Goal: Contribute content

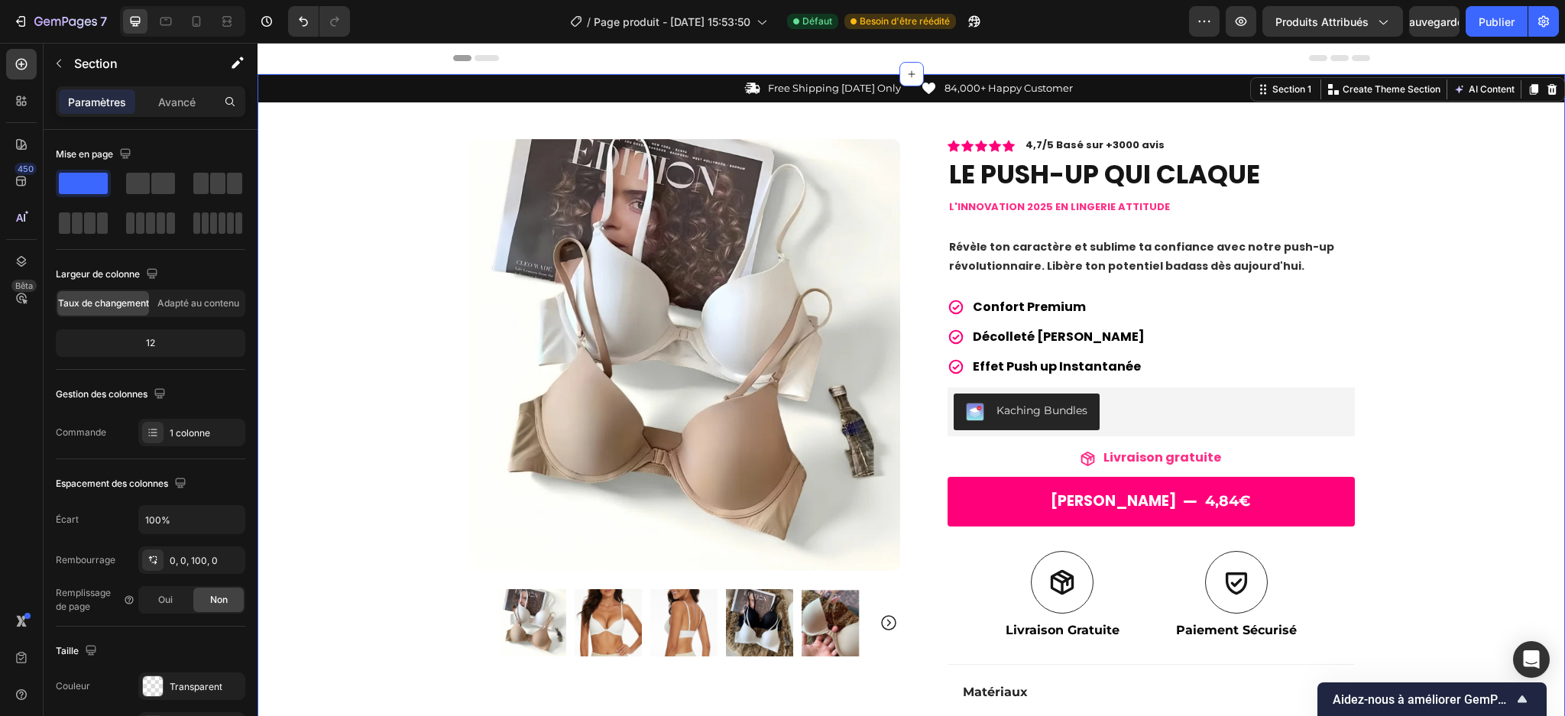
scroll to position [118, 0]
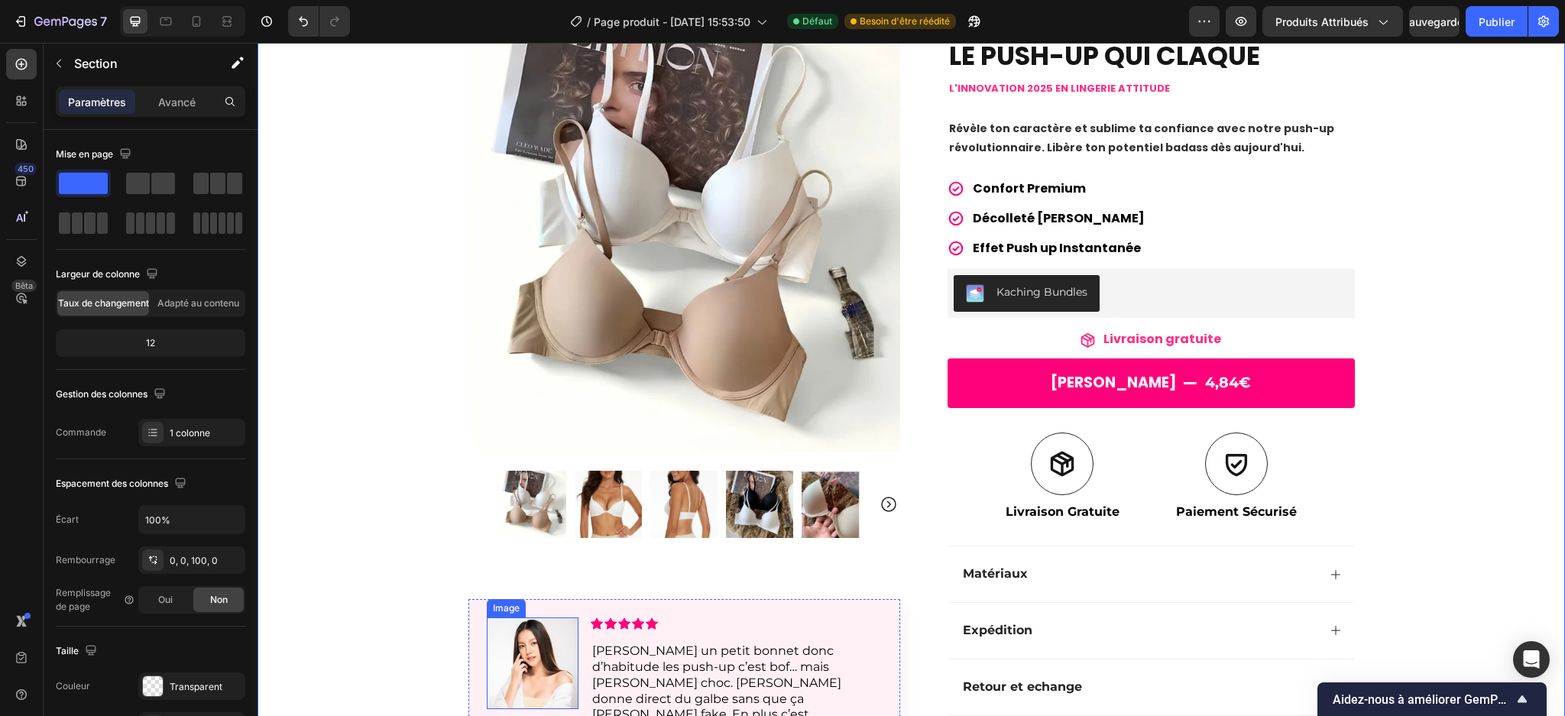
click at [533, 671] on img at bounding box center [533, 664] width 92 height 92
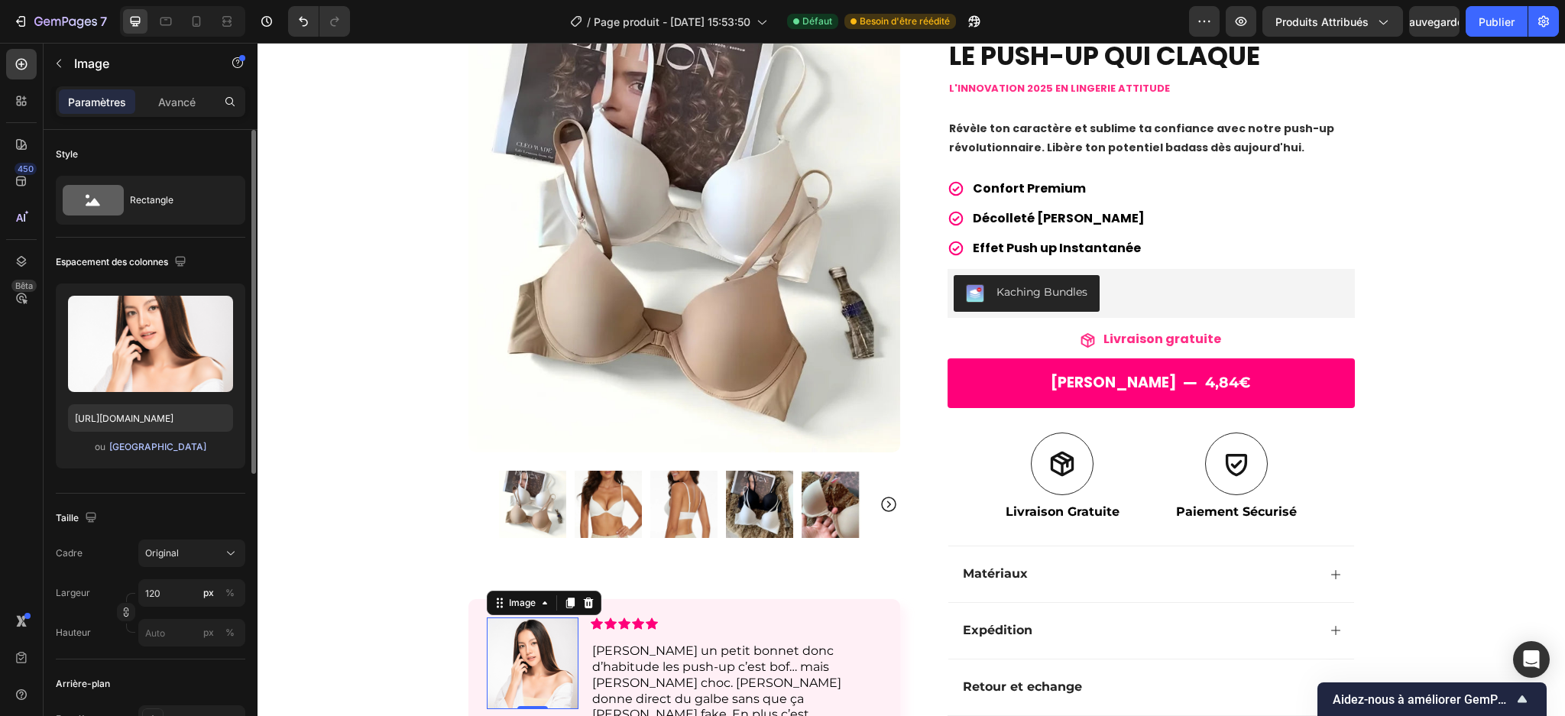
click at [167, 446] on font "[GEOGRAPHIC_DATA]" at bounding box center [157, 446] width 97 height 11
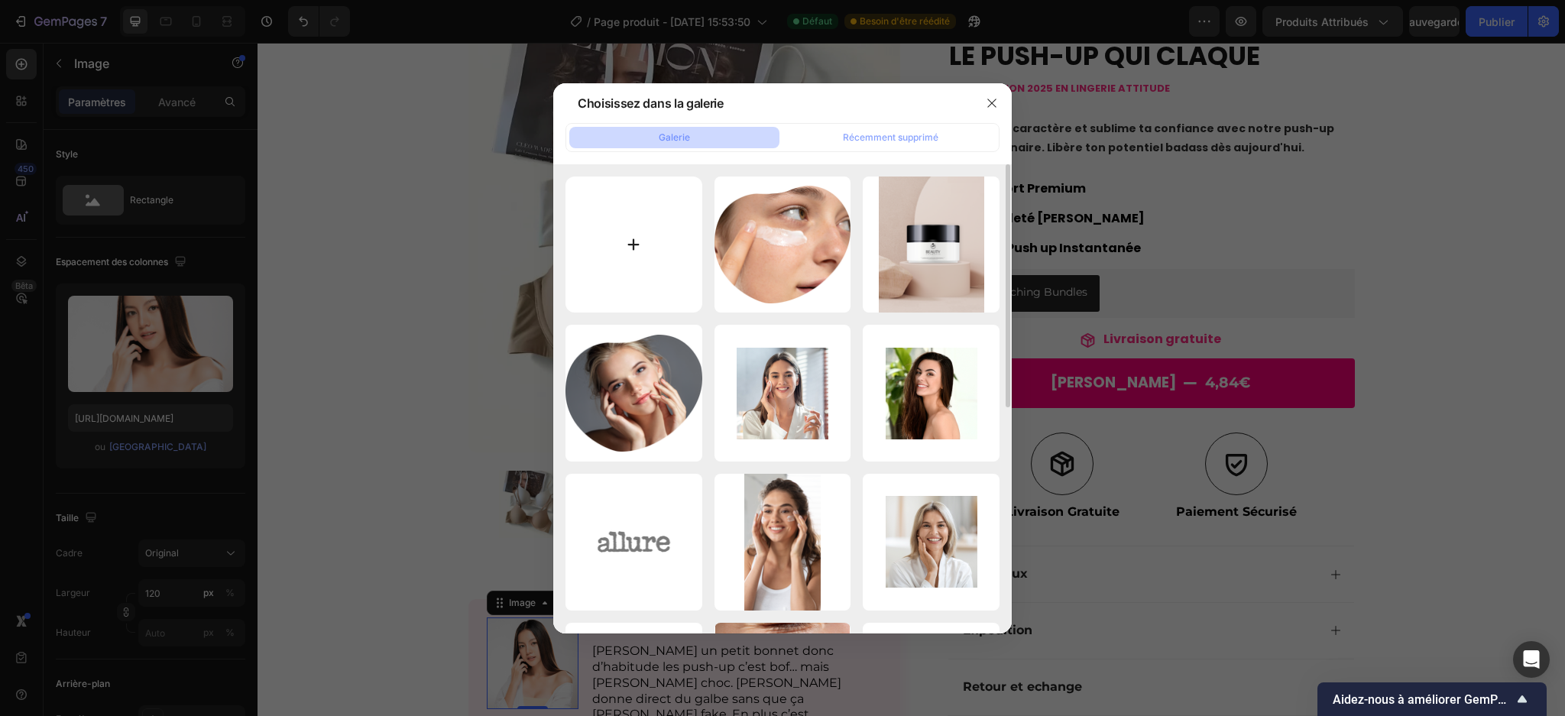
click at [662, 249] on input "file" at bounding box center [634, 245] width 137 height 137
type input "C:\fakepath\images.jfif"
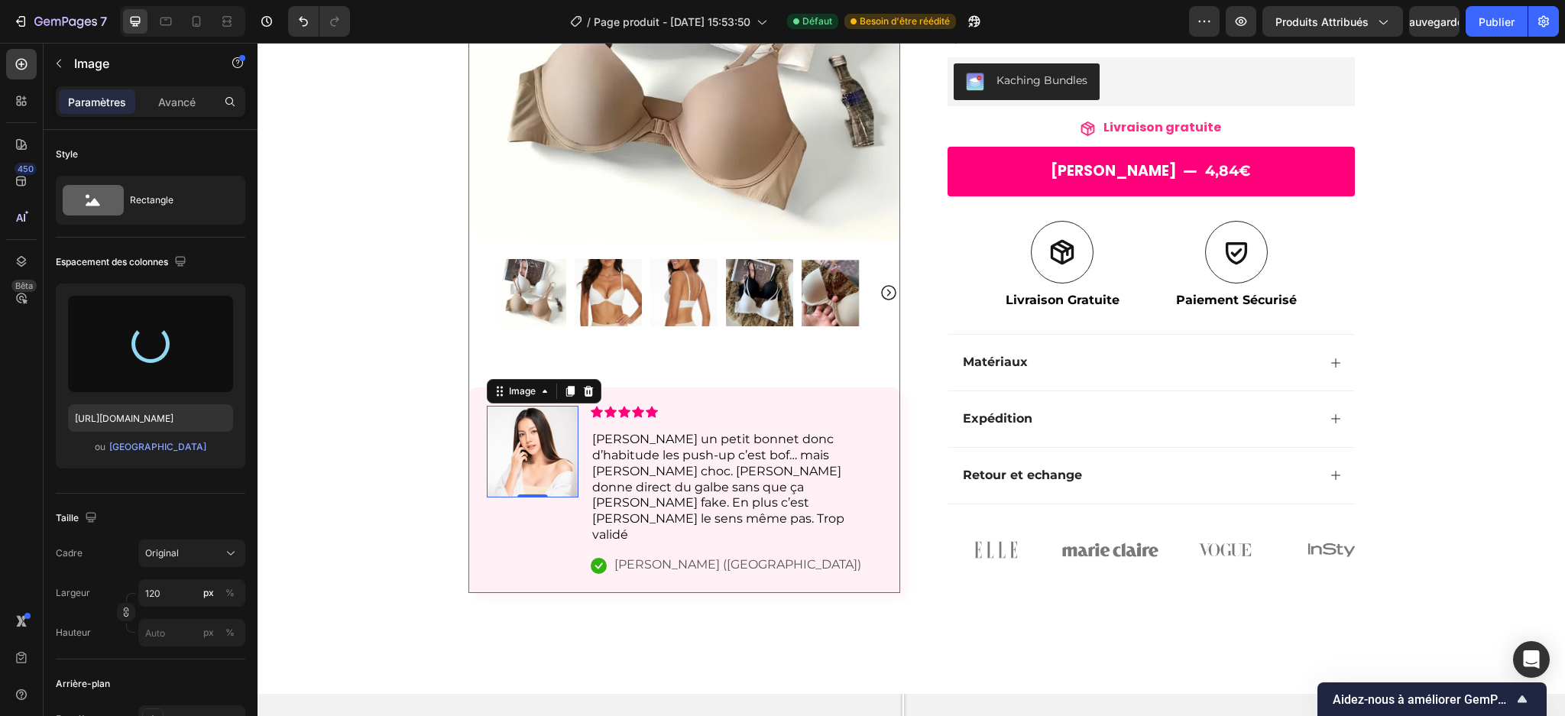
scroll to position [331, 0]
type input "[URL][DOMAIN_NAME]"
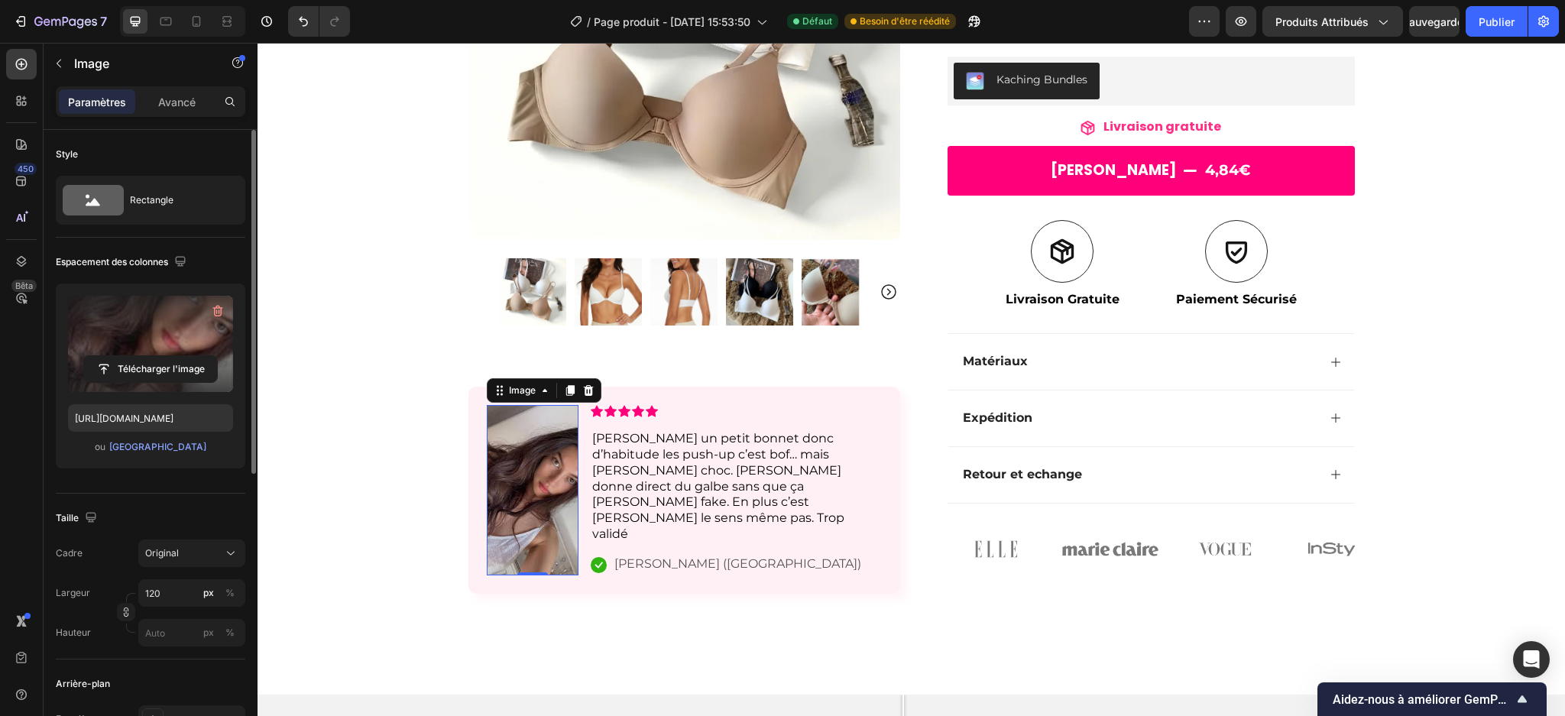
click at [125, 329] on label at bounding box center [150, 344] width 165 height 96
click at [125, 356] on input "file" at bounding box center [150, 369] width 133 height 26
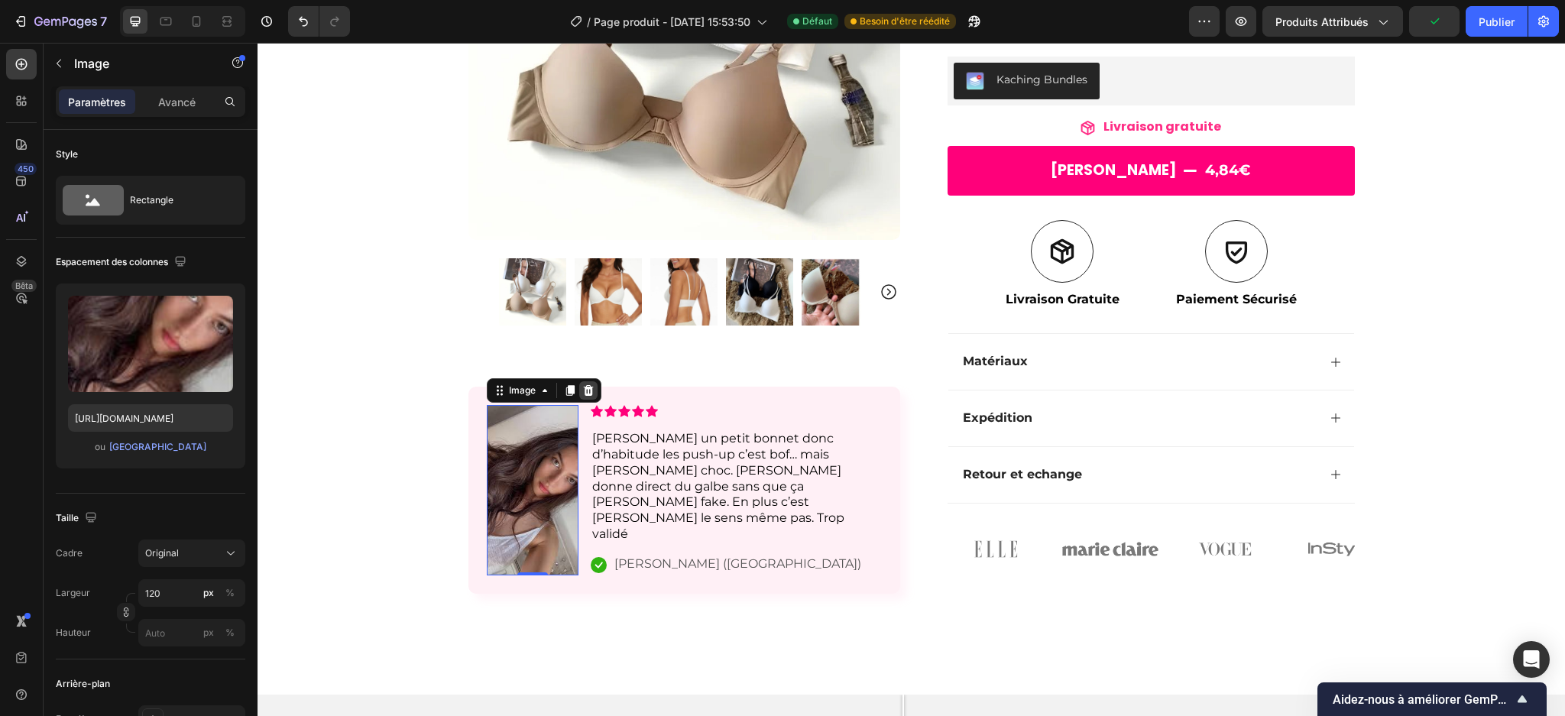
click at [583, 390] on icon at bounding box center [588, 390] width 10 height 11
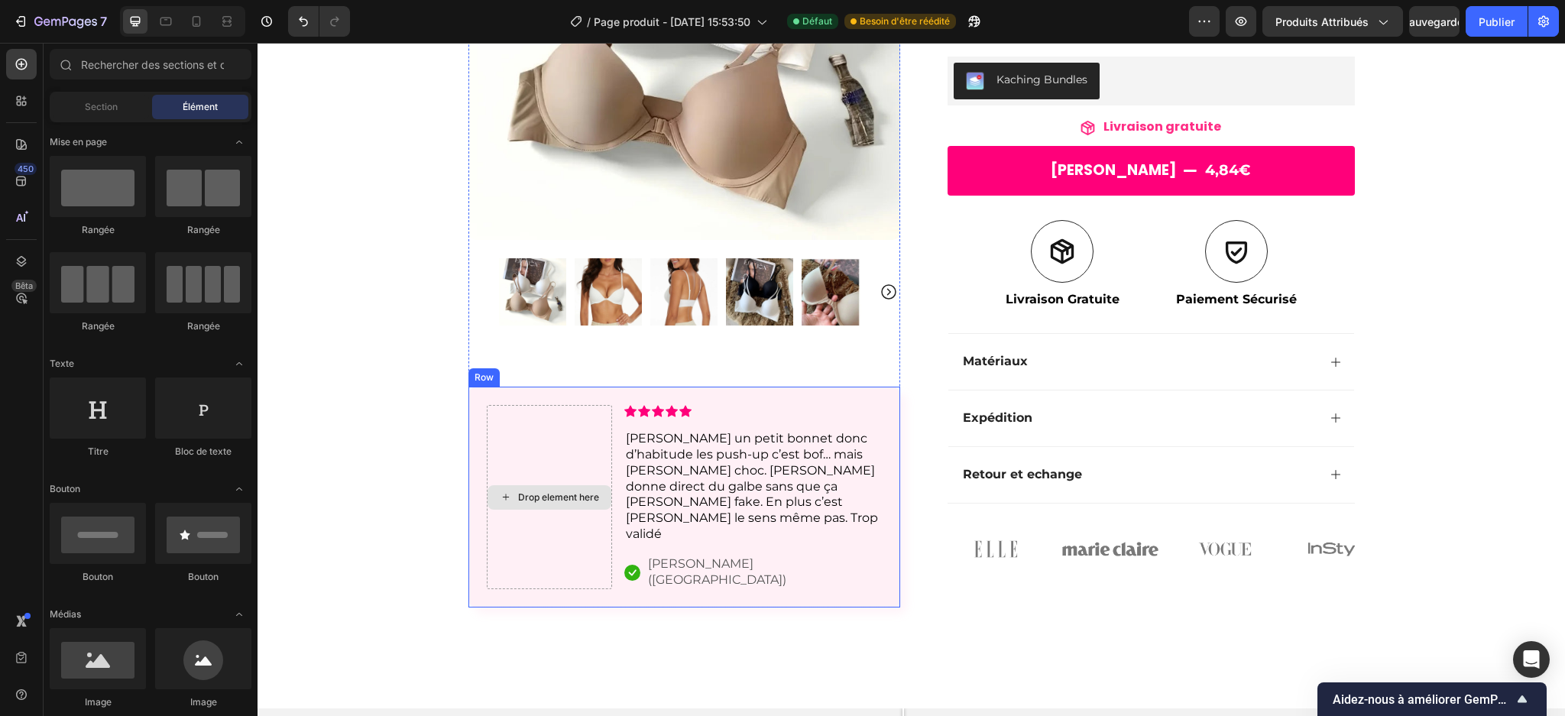
click at [540, 508] on div "Drop element here" at bounding box center [549, 497] width 125 height 184
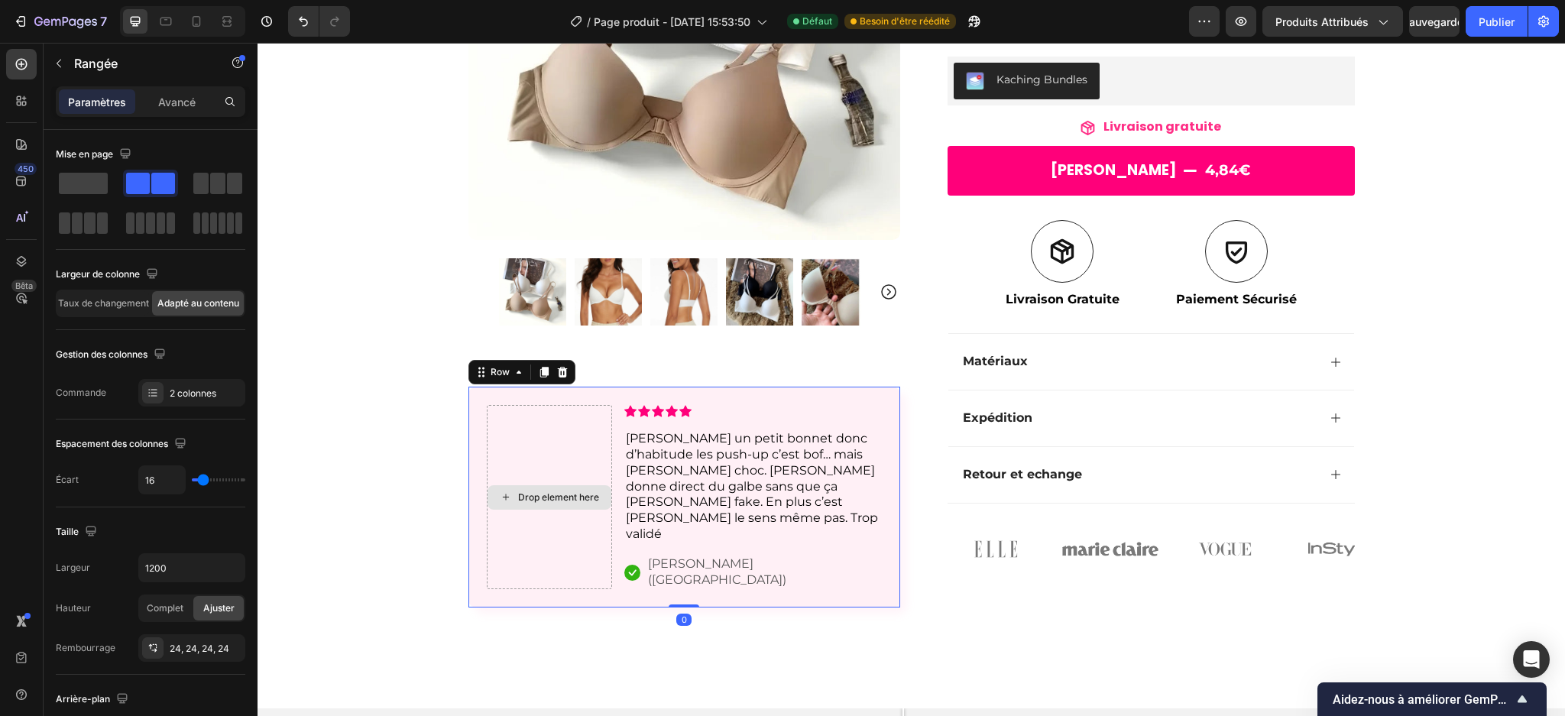
click at [540, 491] on div "Drop element here" at bounding box center [558, 497] width 81 height 12
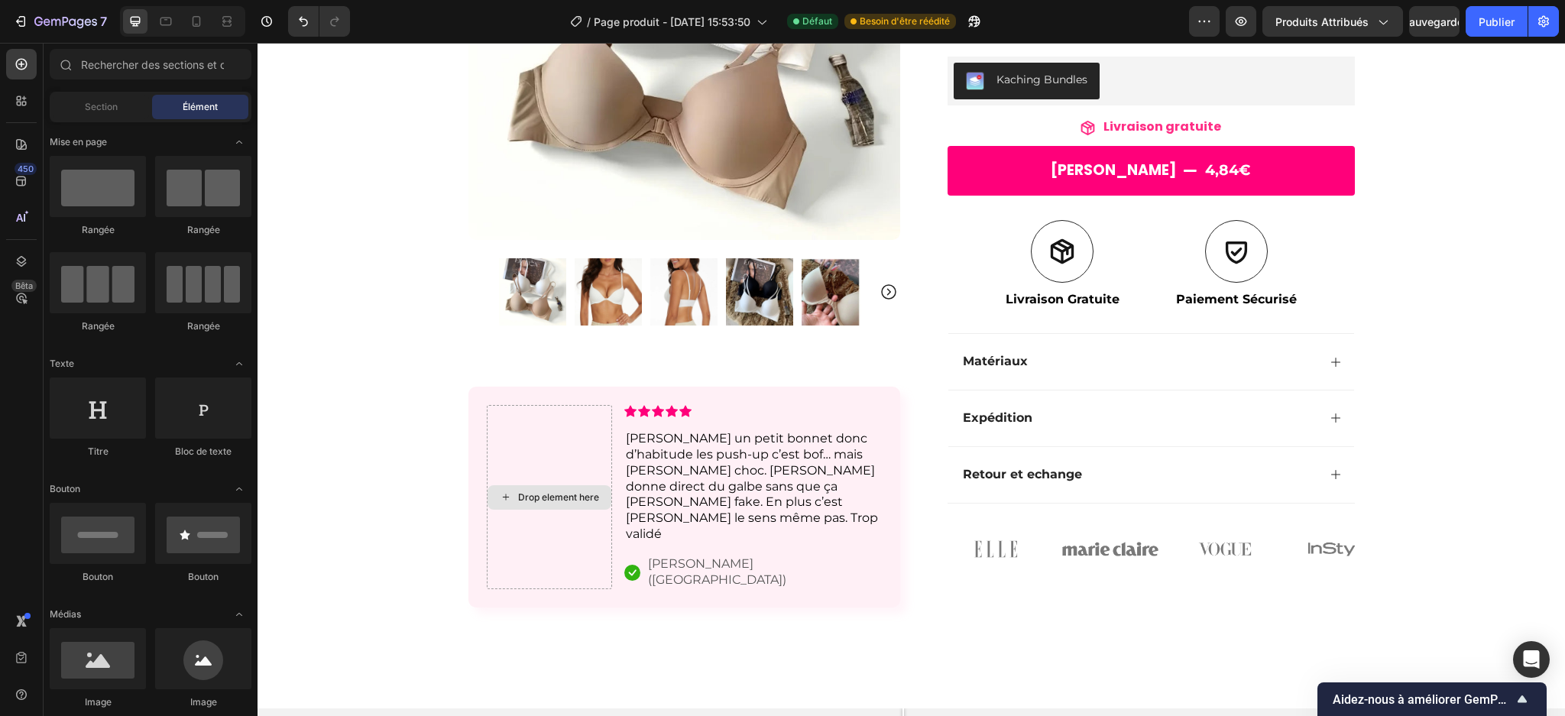
click at [540, 491] on div "Drop element here" at bounding box center [558, 497] width 81 height 12
click at [121, 109] on div "Section" at bounding box center [101, 107] width 96 height 24
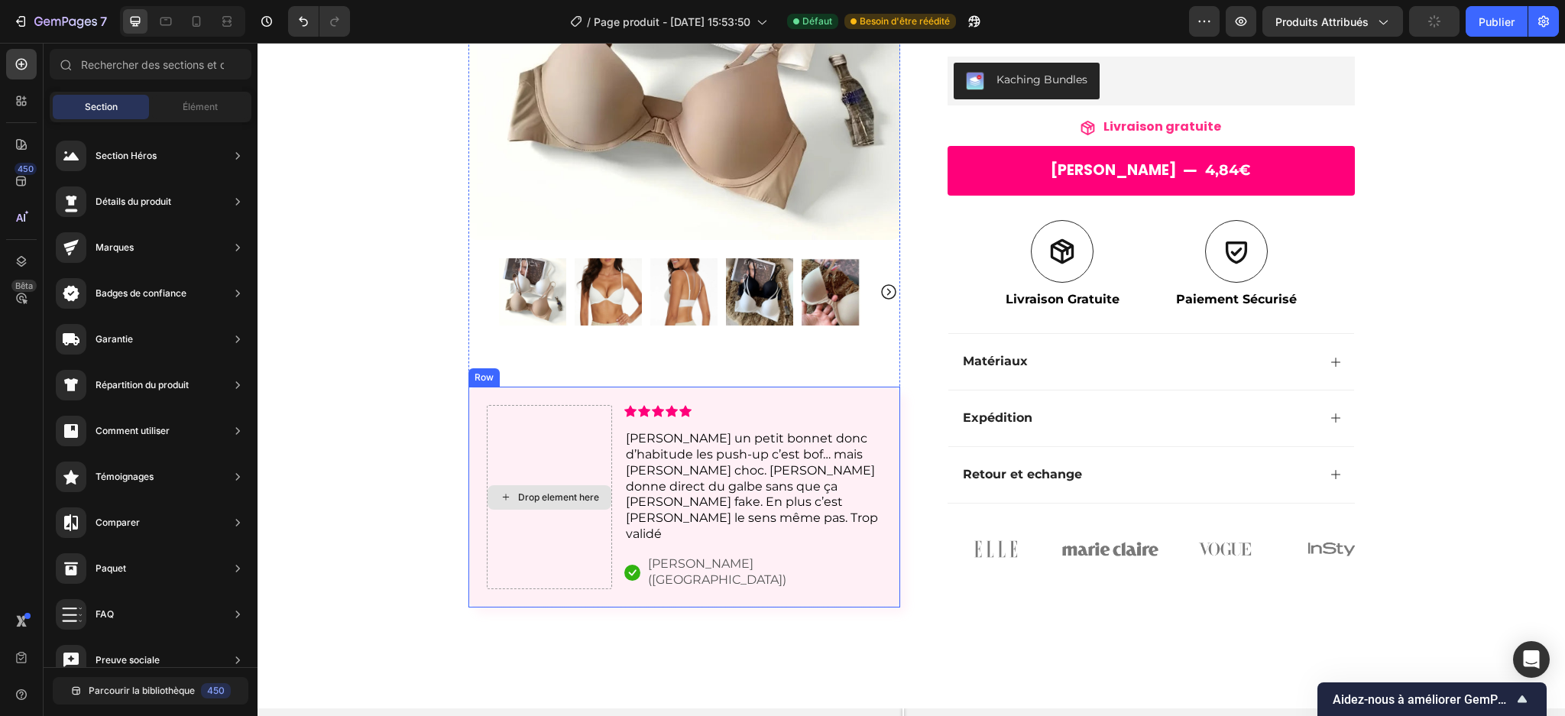
click at [547, 485] on div "Drop element here" at bounding box center [550, 497] width 124 height 24
click at [303, 16] on icon "Annuler/Rétablir" at bounding box center [303, 21] width 15 height 15
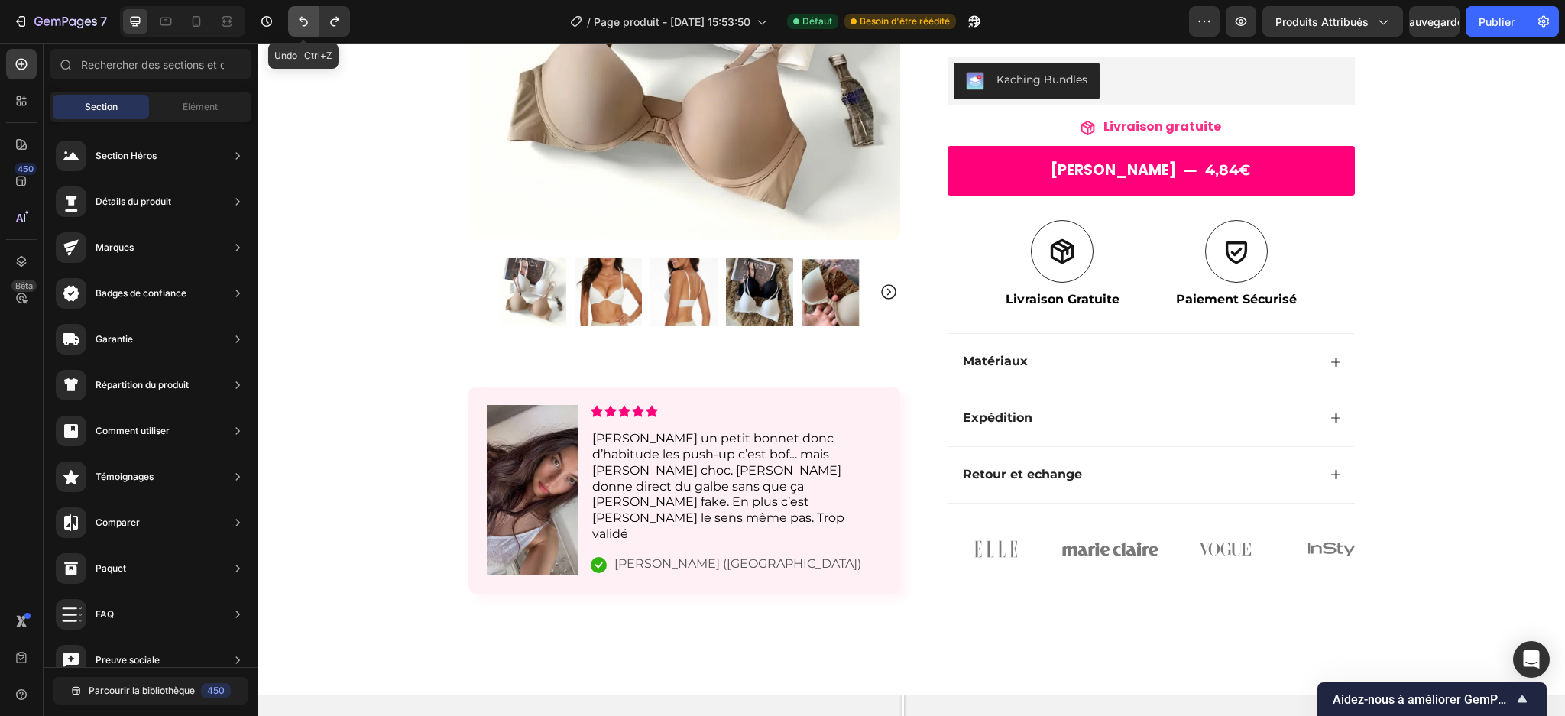
click at [303, 16] on icon "Annuler/Rétablir" at bounding box center [303, 21] width 15 height 15
click at [303, 17] on icon "Annuler/Rétablir" at bounding box center [303, 21] width 15 height 15
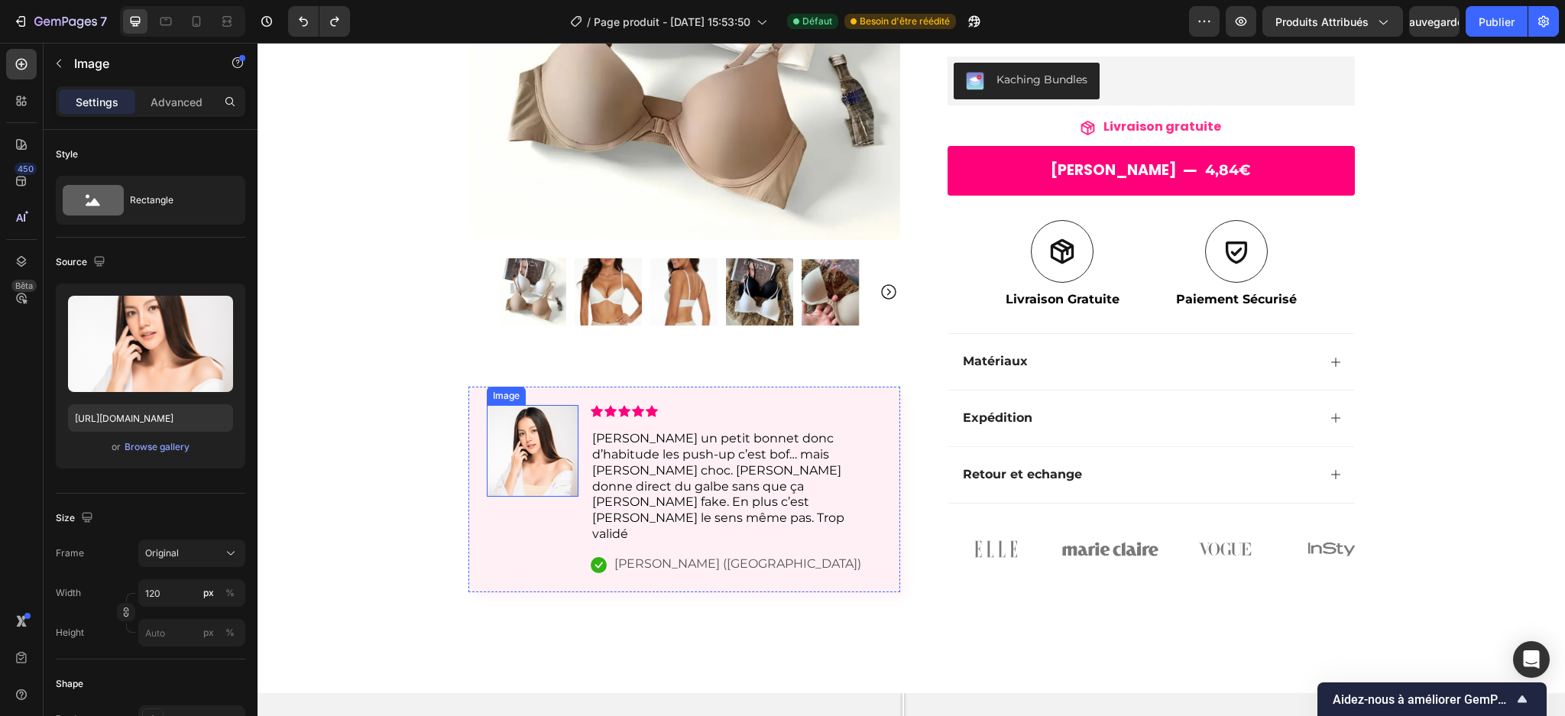
click at [551, 497] on img at bounding box center [533, 451] width 92 height 92
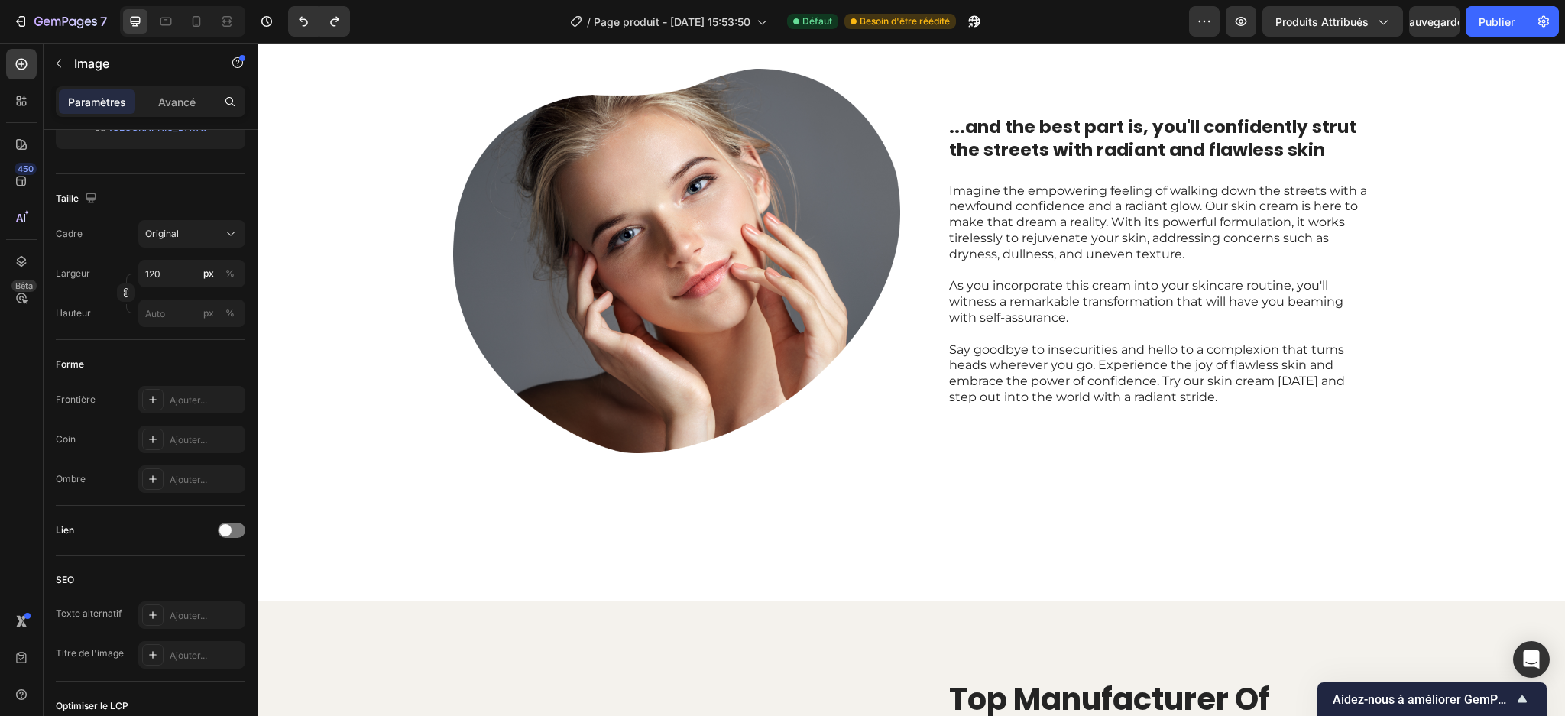
scroll to position [2214, 0]
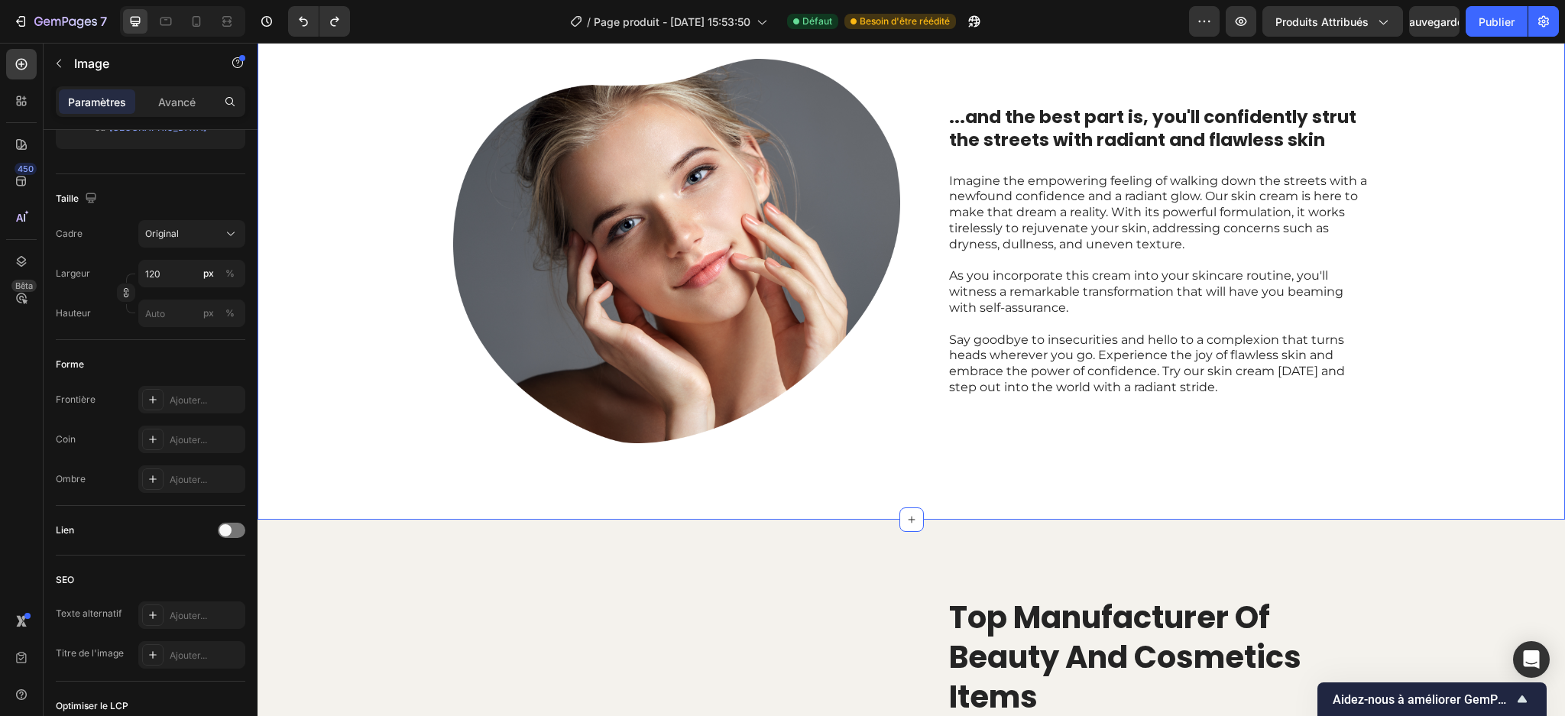
click at [1046, 519] on div ""Simply life-changing skincare." Heading Discover the secret to effortless skin…" at bounding box center [912, 76] width 1308 height 887
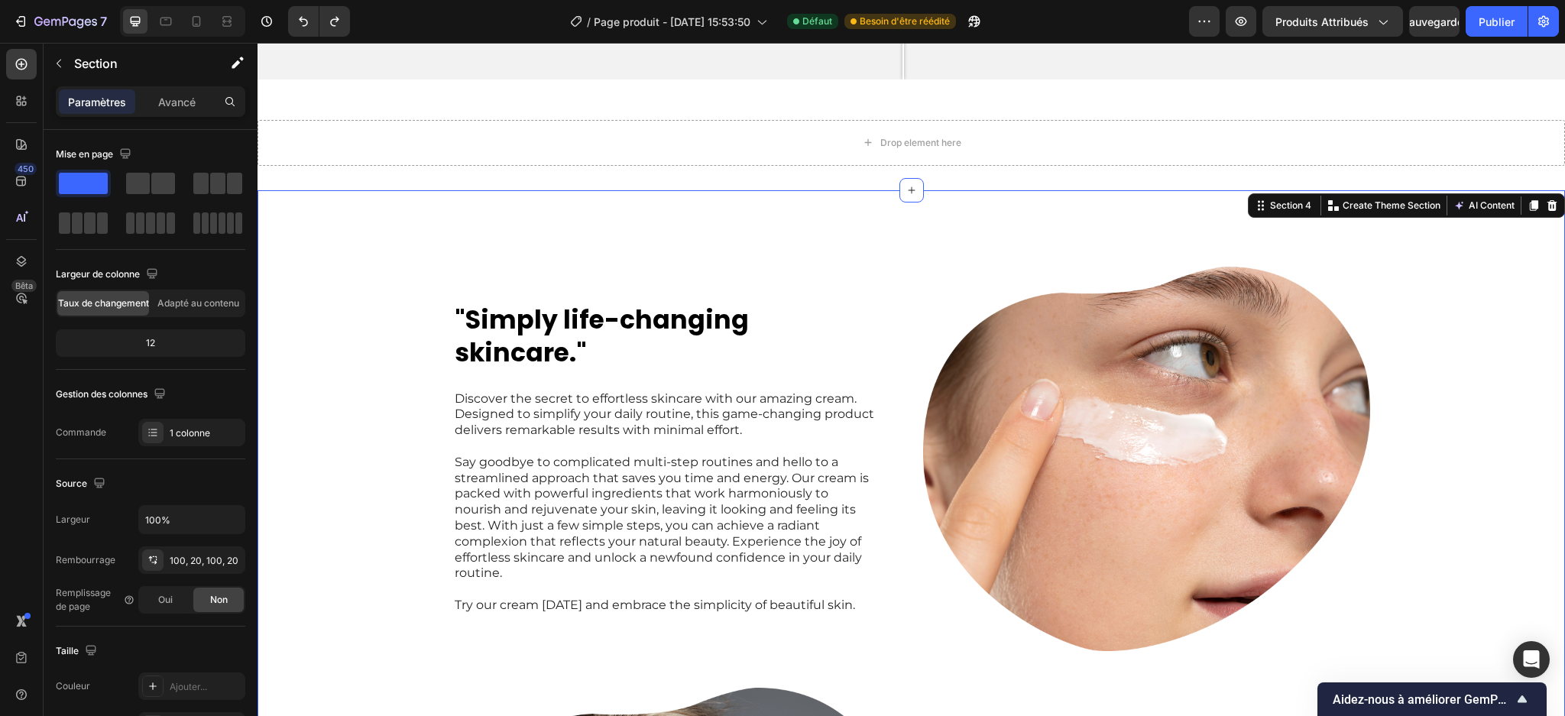
scroll to position [1658, 0]
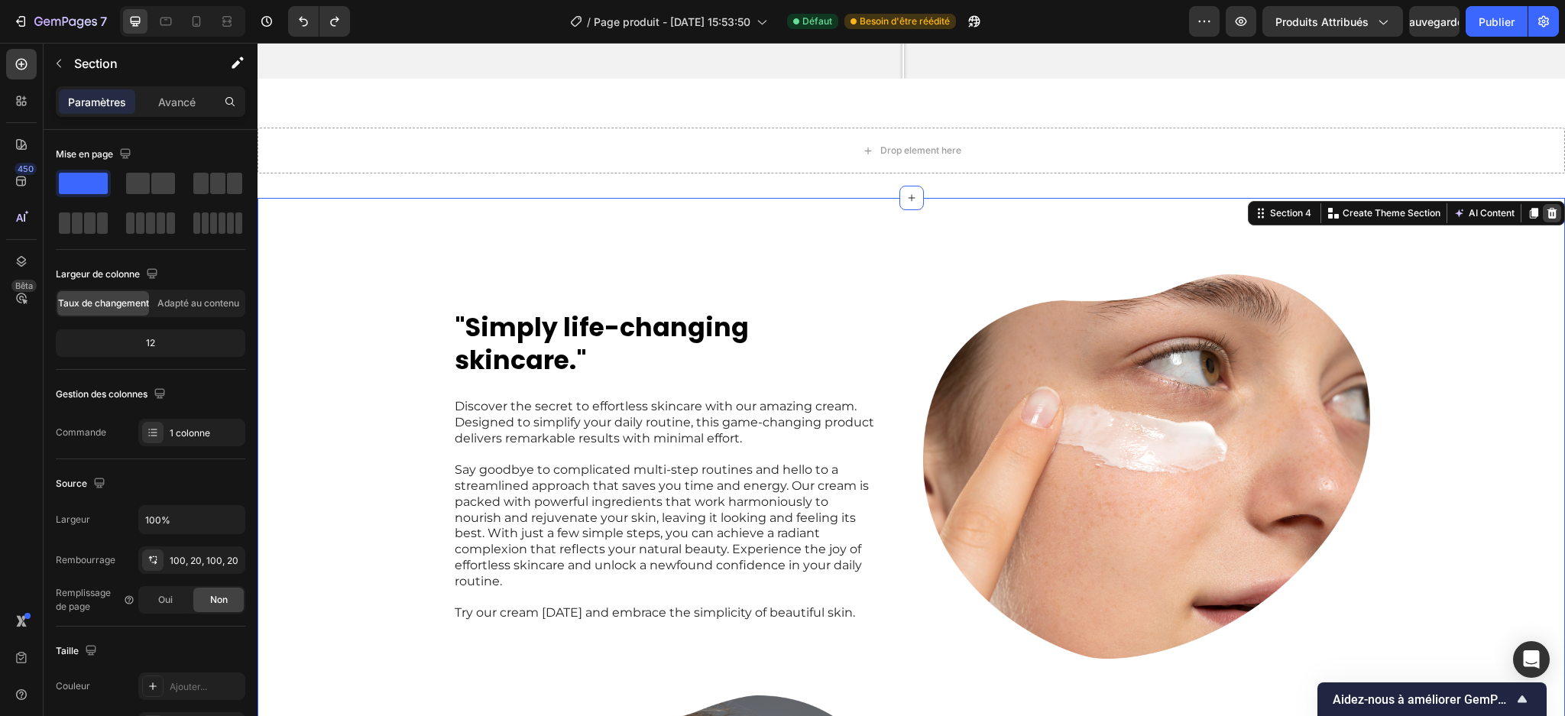
click at [1548, 208] on icon at bounding box center [1553, 213] width 10 height 11
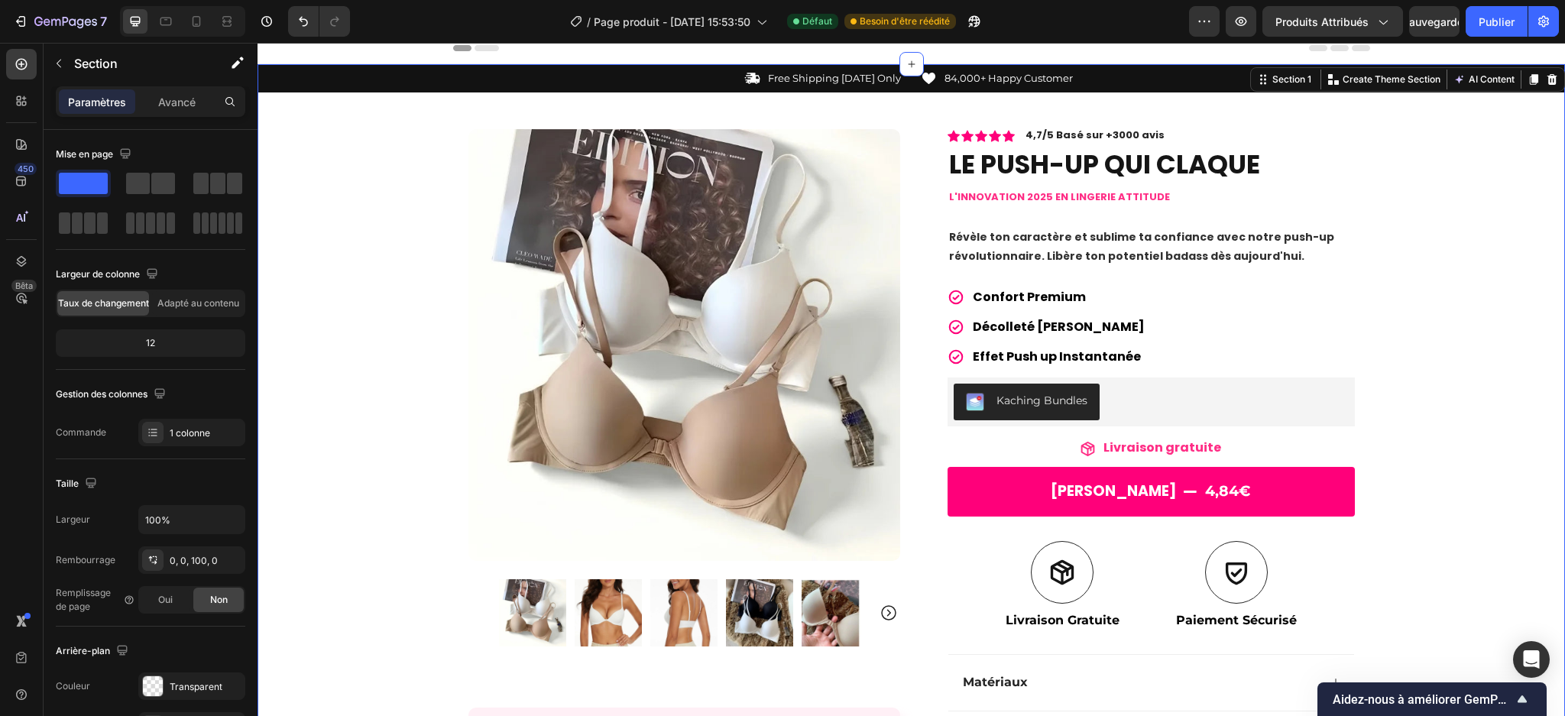
scroll to position [0, 0]
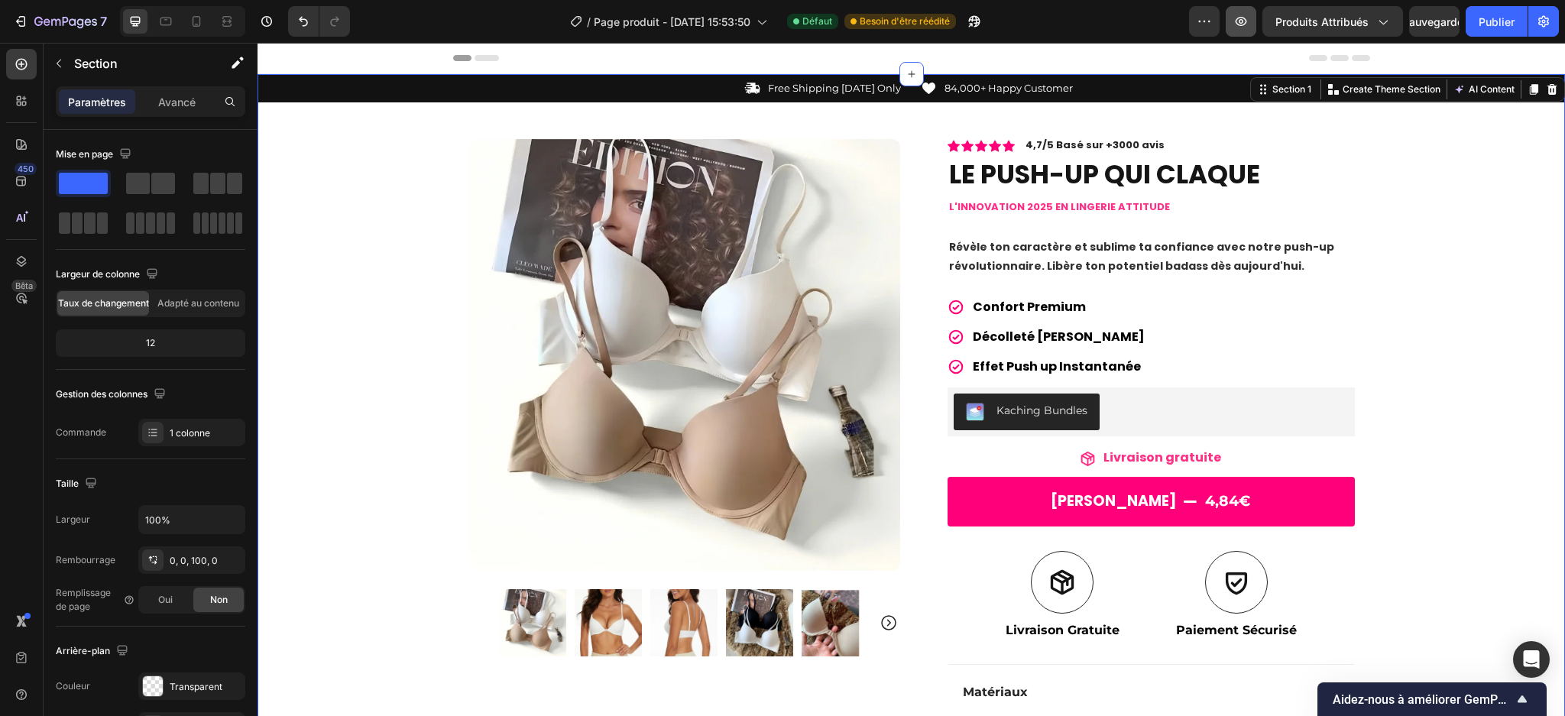
click at [1242, 21] on icon "button" at bounding box center [1241, 21] width 15 height 15
